Goal: Find specific page/section: Find specific page/section

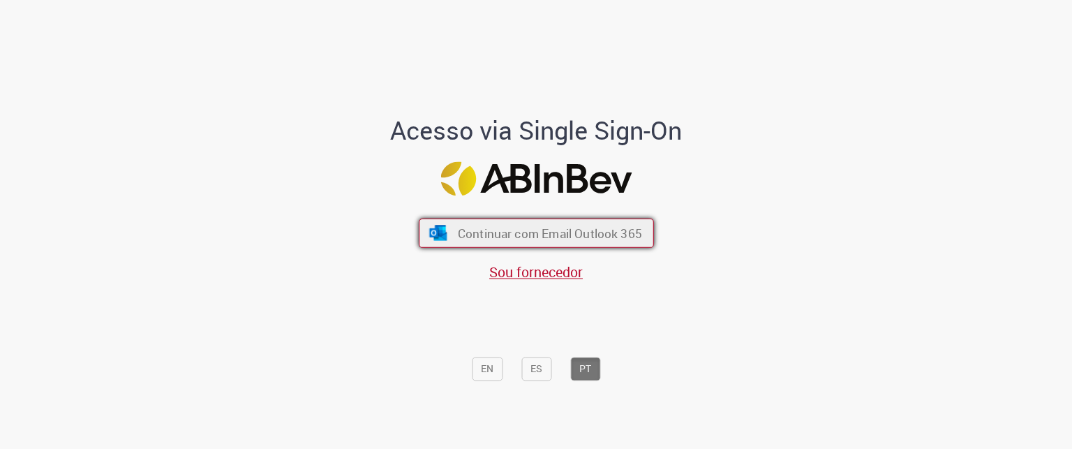
click at [570, 237] on span "Continuar com Email Outlook 365" at bounding box center [549, 234] width 184 height 16
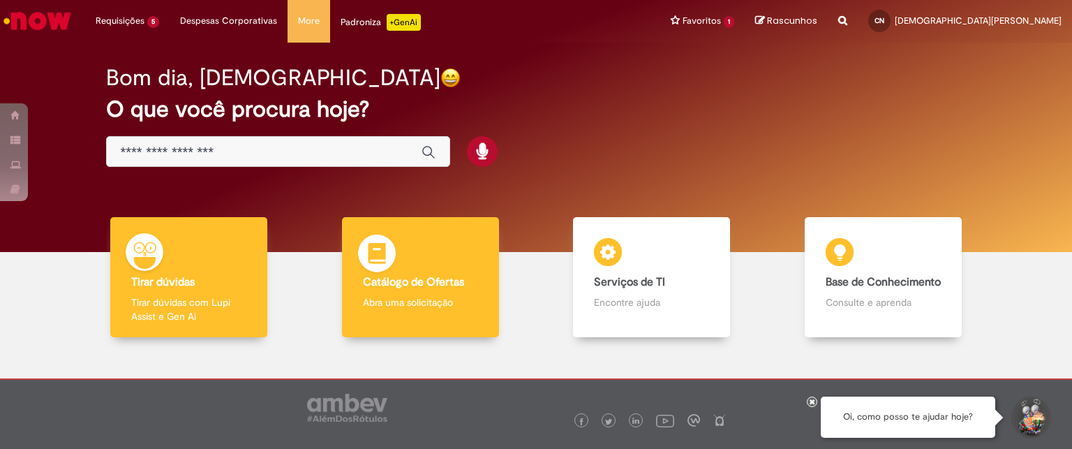
click at [422, 262] on div "Catálogo de Ofertas Catálogo de Ofertas Abra uma solicitação" at bounding box center [420, 277] width 157 height 121
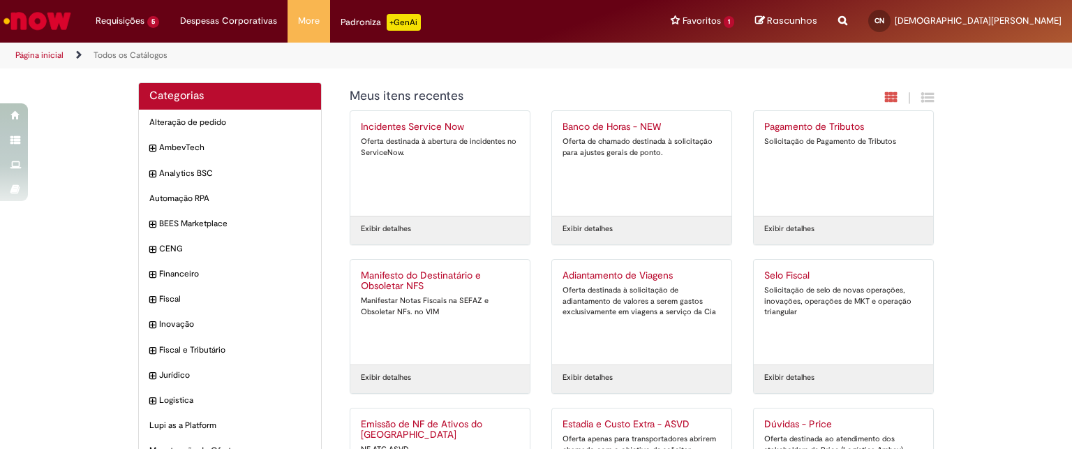
click at [848, 19] on icon "Search from all sources" at bounding box center [843, 12] width 9 height 25
click at [848, 19] on input "text" at bounding box center [815, 22] width 64 height 24
type input "*********"
click button "Pesquisar" at bounding box center [770, 22] width 27 height 24
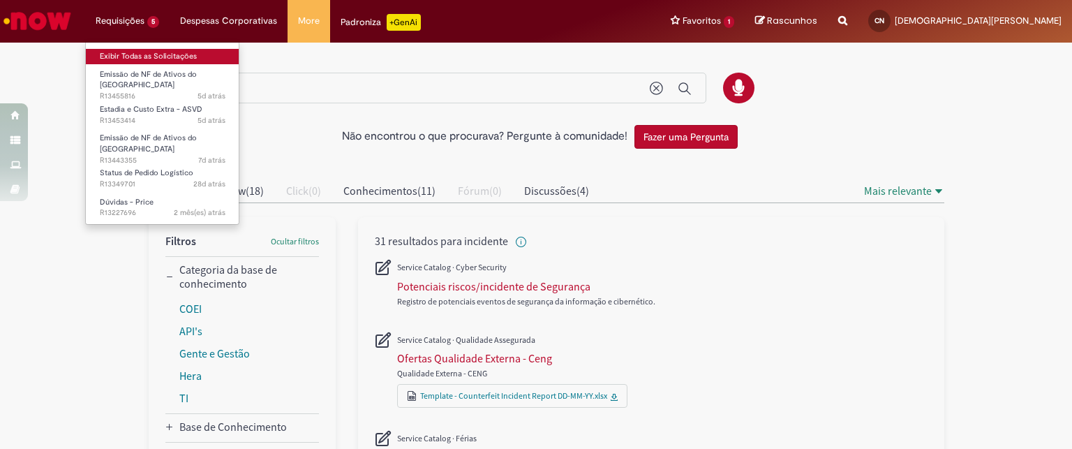
click at [140, 54] on link "Exibir Todas as Solicitações" at bounding box center [163, 56] width 154 height 15
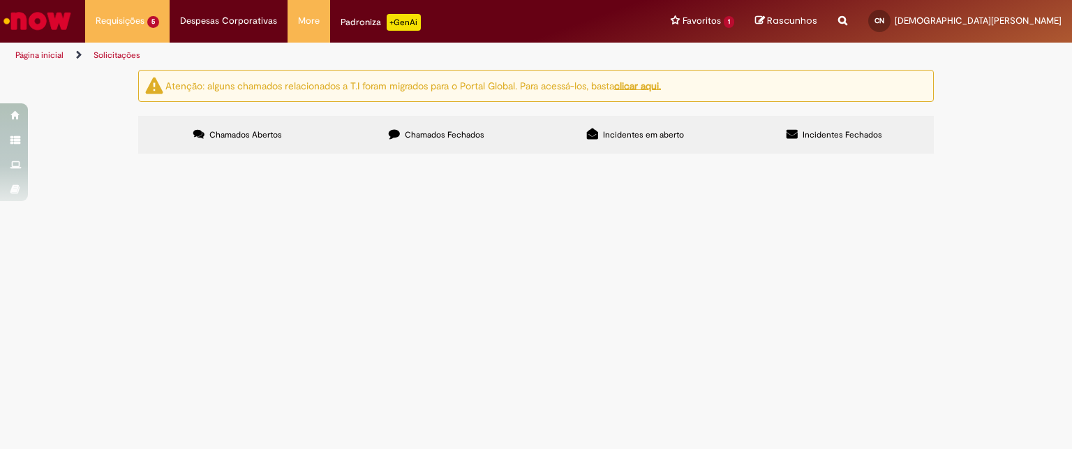
click at [36, 17] on img "Ir para a Homepage" at bounding box center [37, 21] width 72 height 28
